Goal: Complete application form: Complete application form

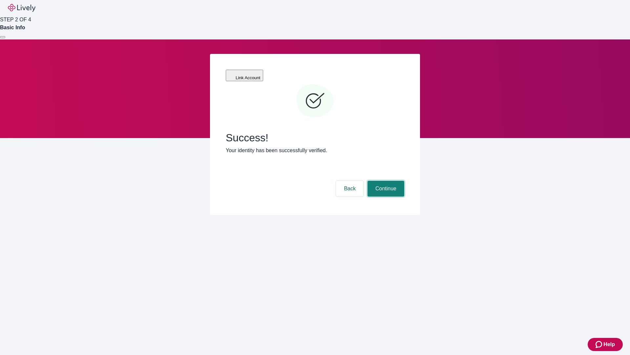
click at [385, 181] on button "Continue" at bounding box center [386, 189] width 37 height 16
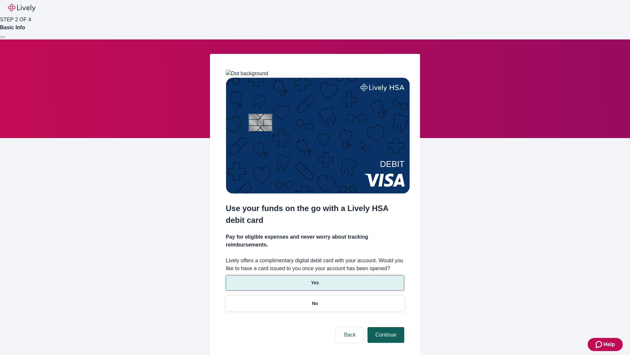
click at [315, 300] on p "No" at bounding box center [315, 303] width 6 height 7
click at [385, 327] on button "Continue" at bounding box center [386, 335] width 37 height 16
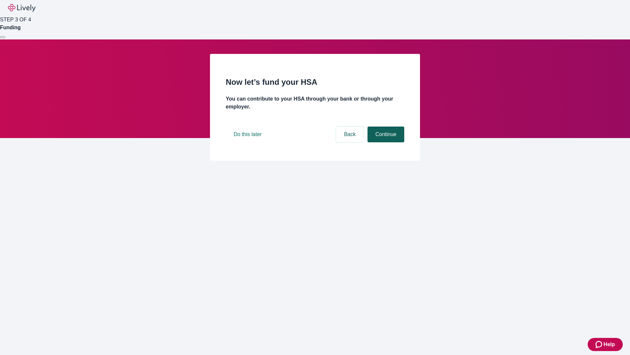
click at [385, 142] on button "Continue" at bounding box center [386, 134] width 37 height 16
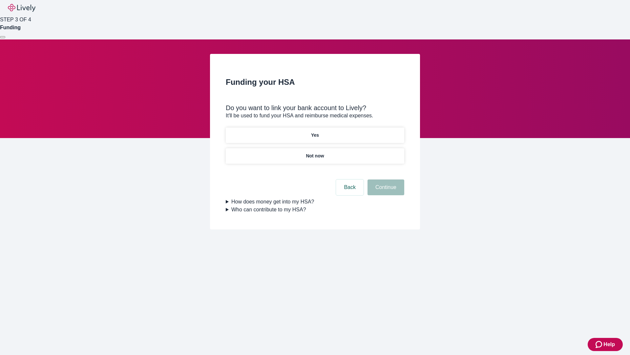
click at [315, 132] on p "Yes" at bounding box center [315, 135] width 8 height 7
click at [385, 179] on button "Continue" at bounding box center [386, 187] width 37 height 16
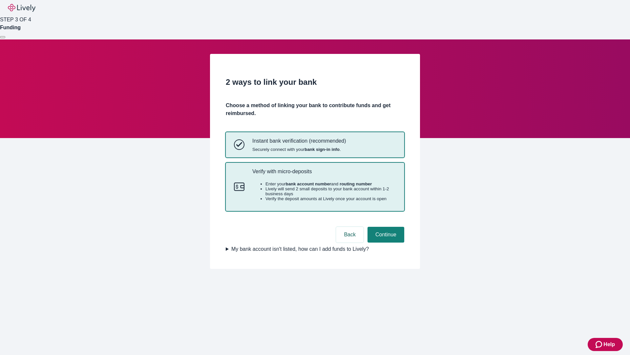
click at [324, 174] on p "Verify with micro-deposits" at bounding box center [324, 171] width 144 height 6
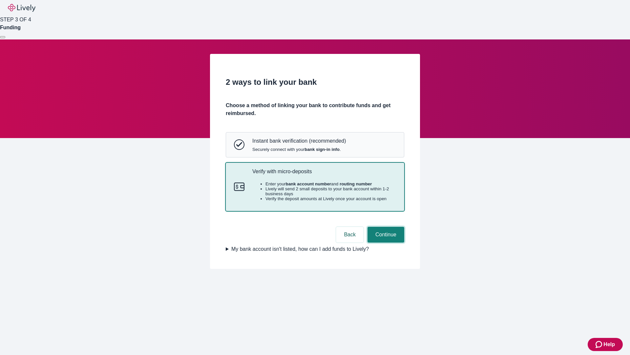
click at [385, 242] on button "Continue" at bounding box center [386, 235] width 37 height 16
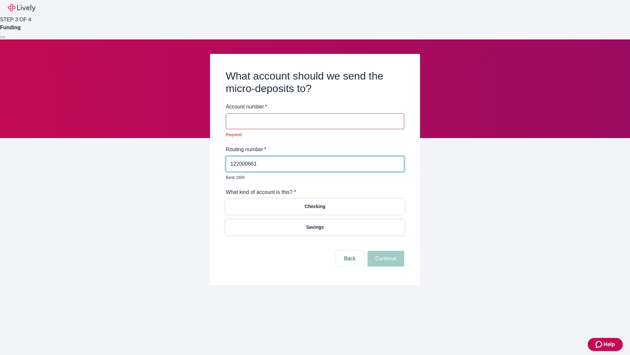
type input "122000661"
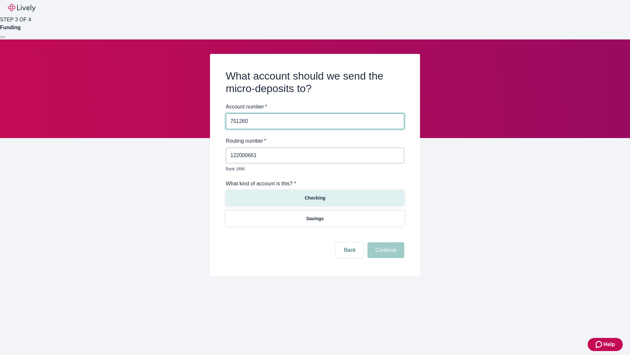
type input "751260"
click at [315, 194] on p "Checking" at bounding box center [315, 197] width 21 height 7
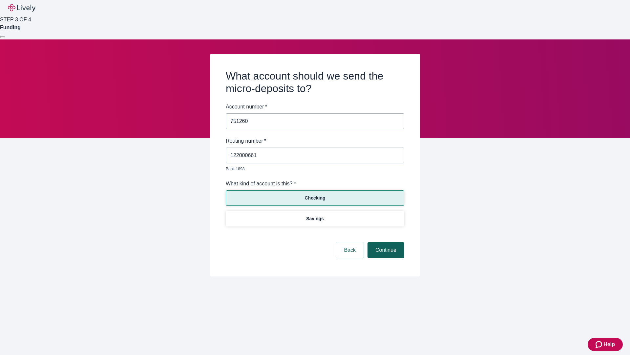
click at [385, 242] on button "Continue" at bounding box center [386, 250] width 37 height 16
